Goal: Transaction & Acquisition: Purchase product/service

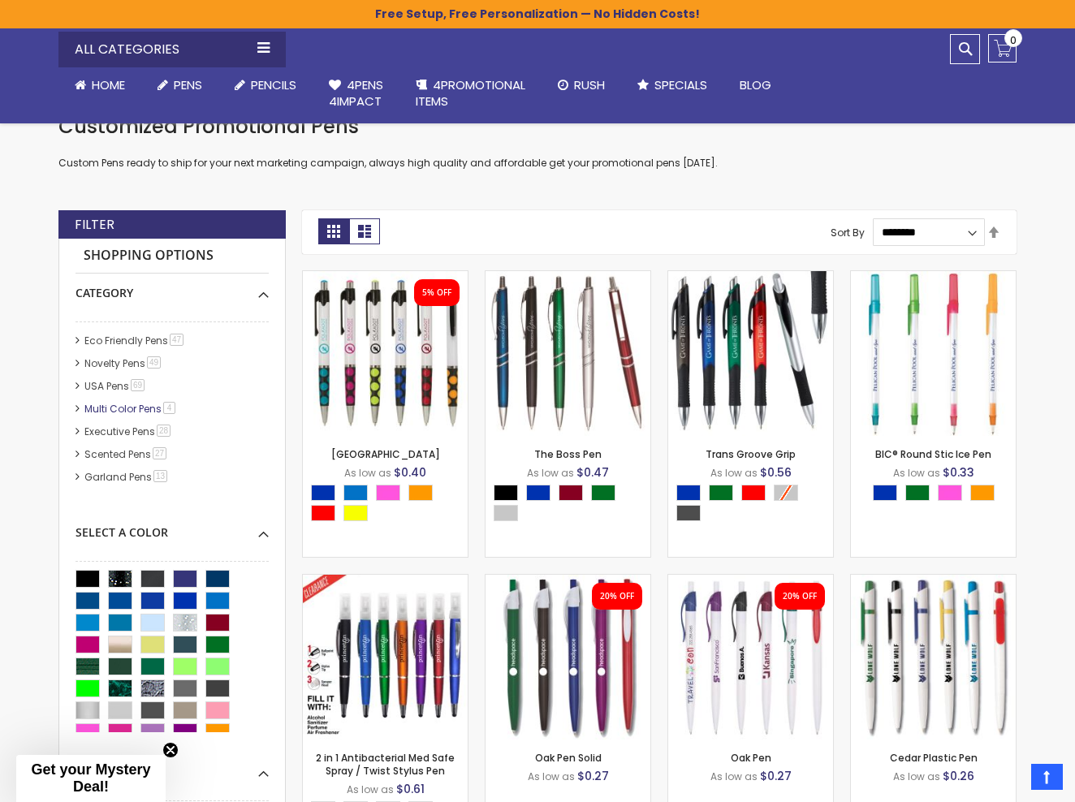
scroll to position [505, 0]
click at [127, 404] on link "Multi Color Pens 4 item" at bounding box center [130, 409] width 101 height 14
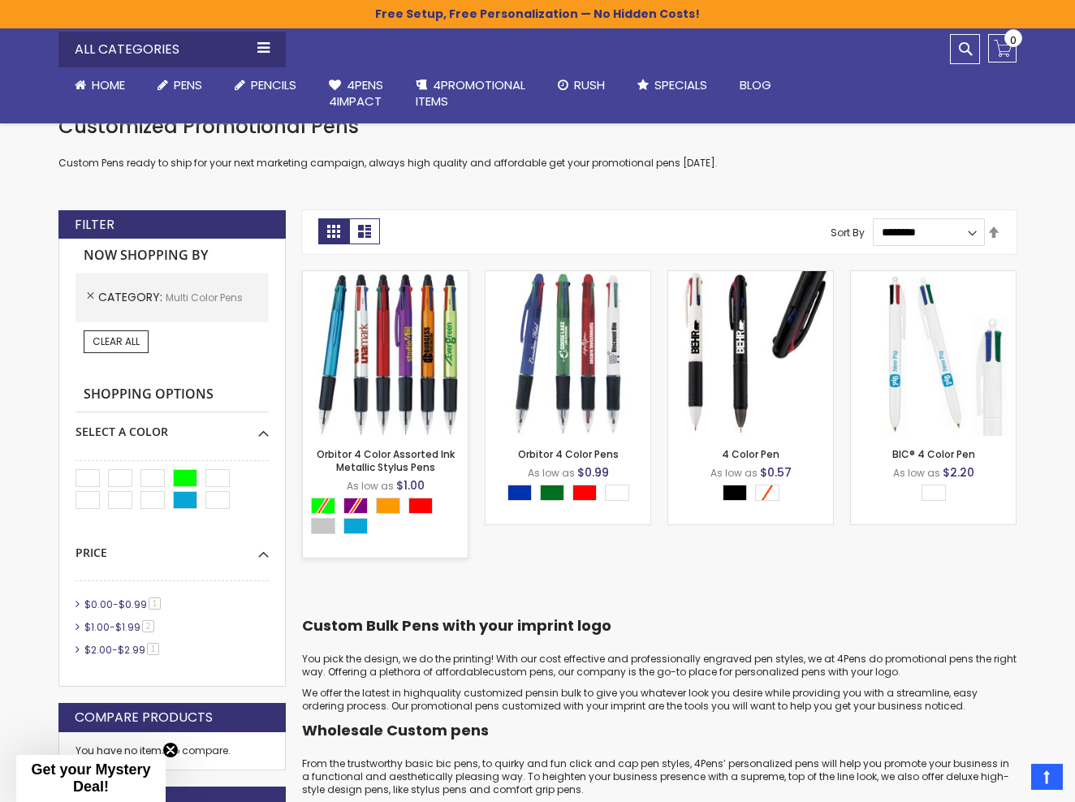
click at [391, 370] on img at bounding box center [385, 353] width 165 height 165
click at [578, 390] on img at bounding box center [567, 353] width 165 height 165
click at [712, 398] on div "- *** + Add to Cart" at bounding box center [750, 409] width 165 height 28
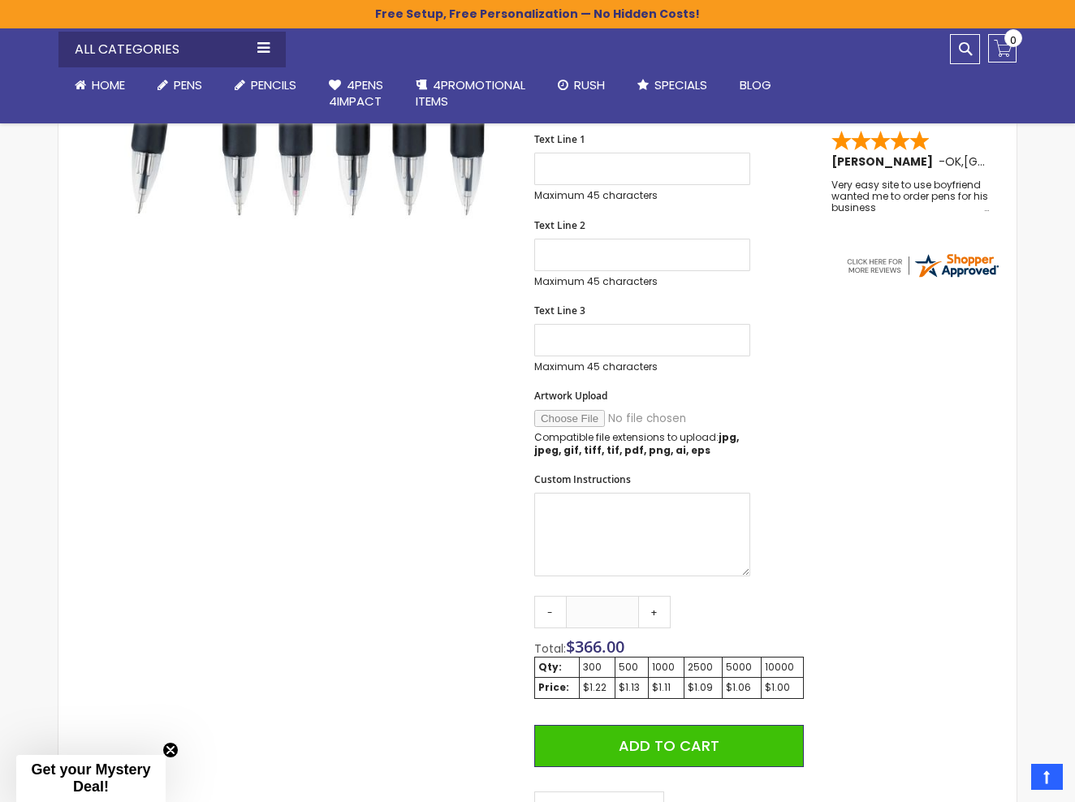
scroll to position [497, 0]
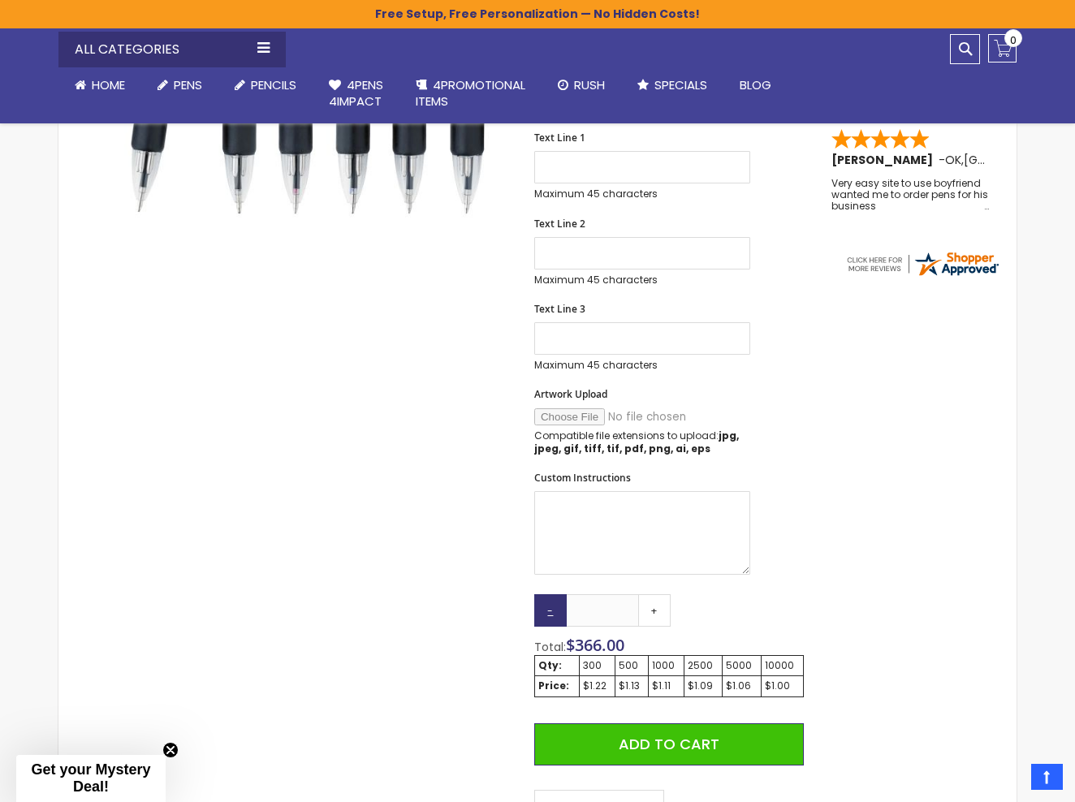
click at [549, 617] on link "-" at bounding box center [550, 610] width 32 height 32
